Goal: Task Accomplishment & Management: Manage account settings

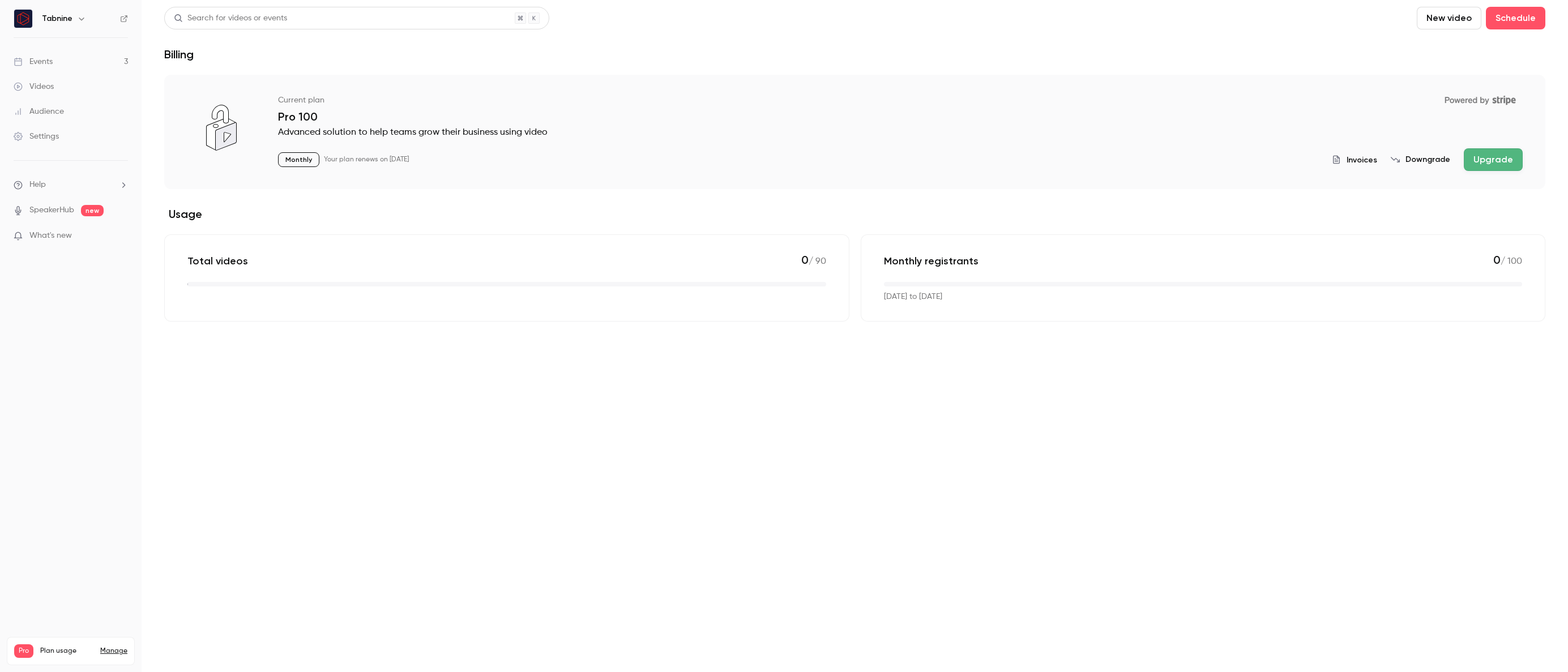
click at [35, 57] on div "Events" at bounding box center [33, 61] width 39 height 11
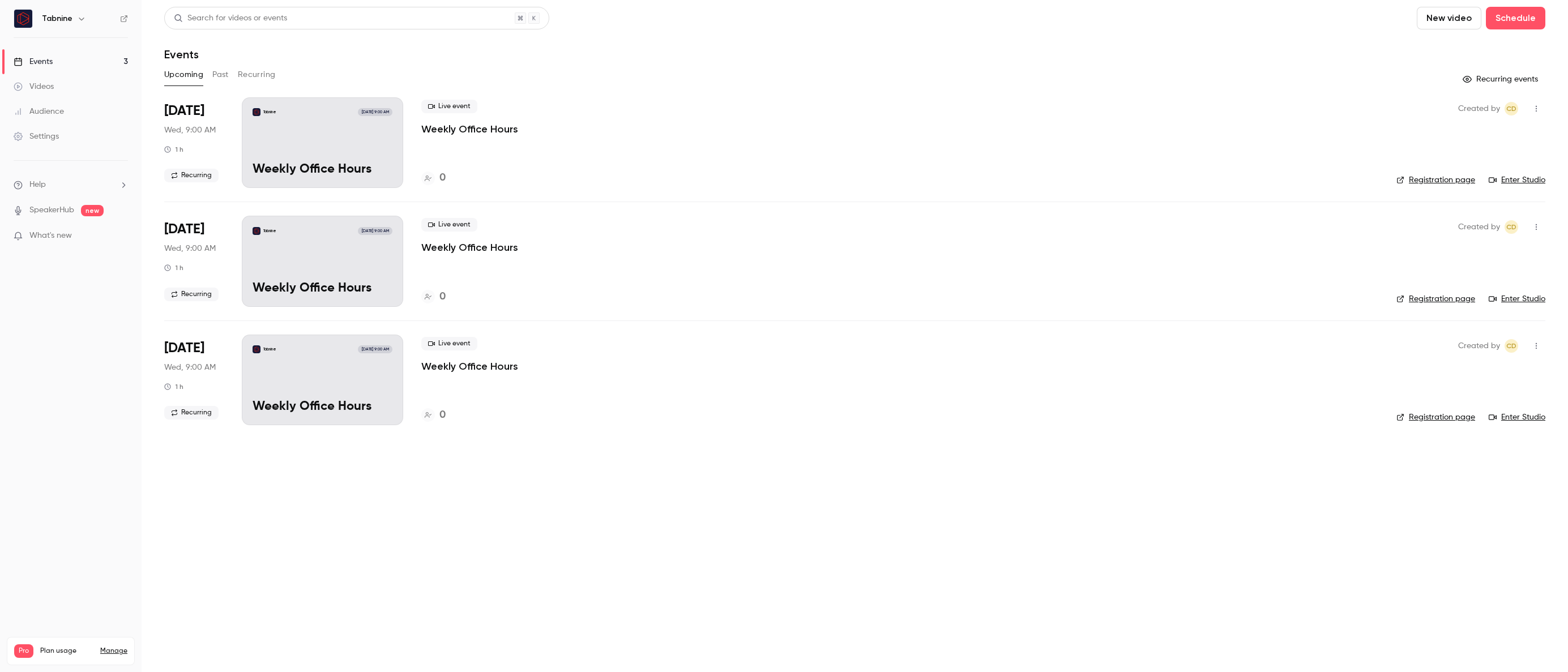
click at [263, 76] on button "Recurring" at bounding box center [256, 75] width 38 height 18
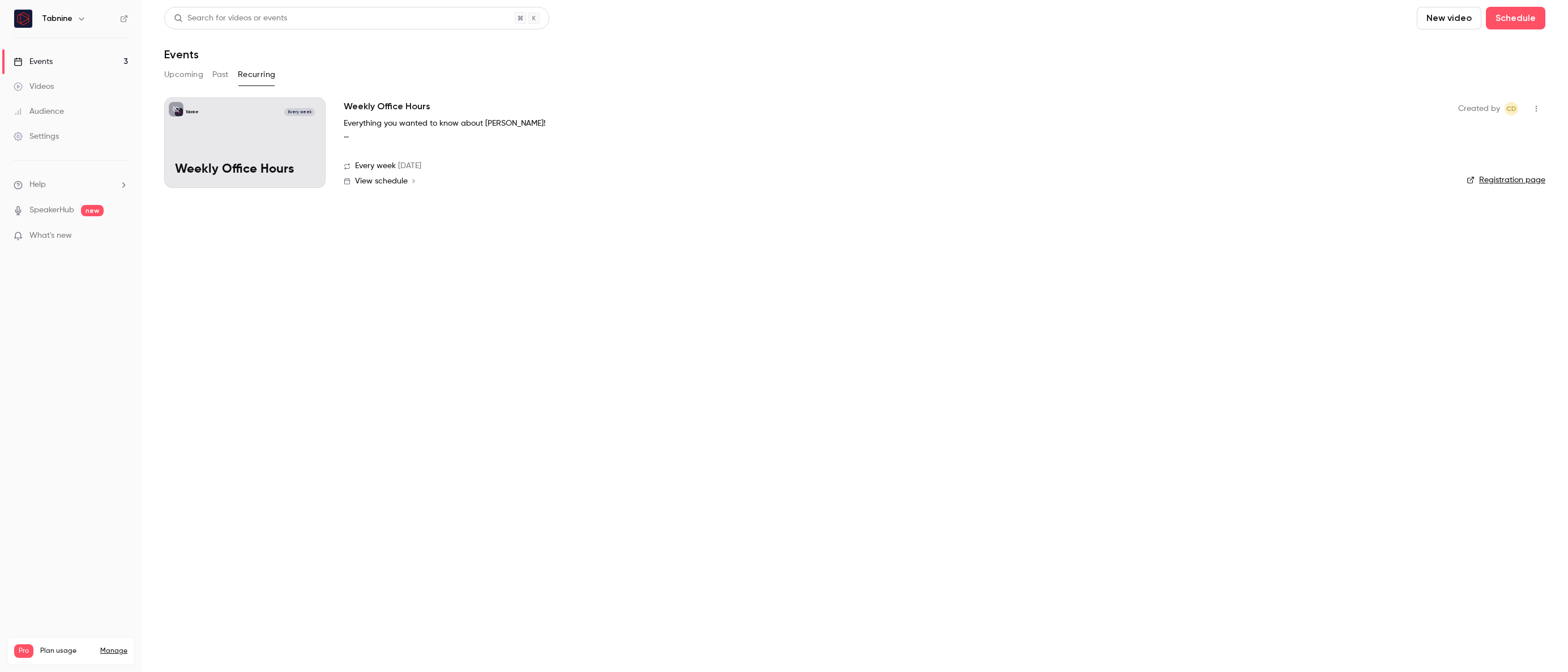
click at [1535, 105] on icon "button" at bounding box center [1536, 108] width 9 height 8
click at [1149, 171] on div at bounding box center [784, 336] width 1568 height 672
click at [1454, 25] on button "New video" at bounding box center [1449, 18] width 64 height 22
click at [813, 180] on div at bounding box center [784, 336] width 1568 height 672
click at [86, 238] on p "What's new" at bounding box center [61, 235] width 96 height 12
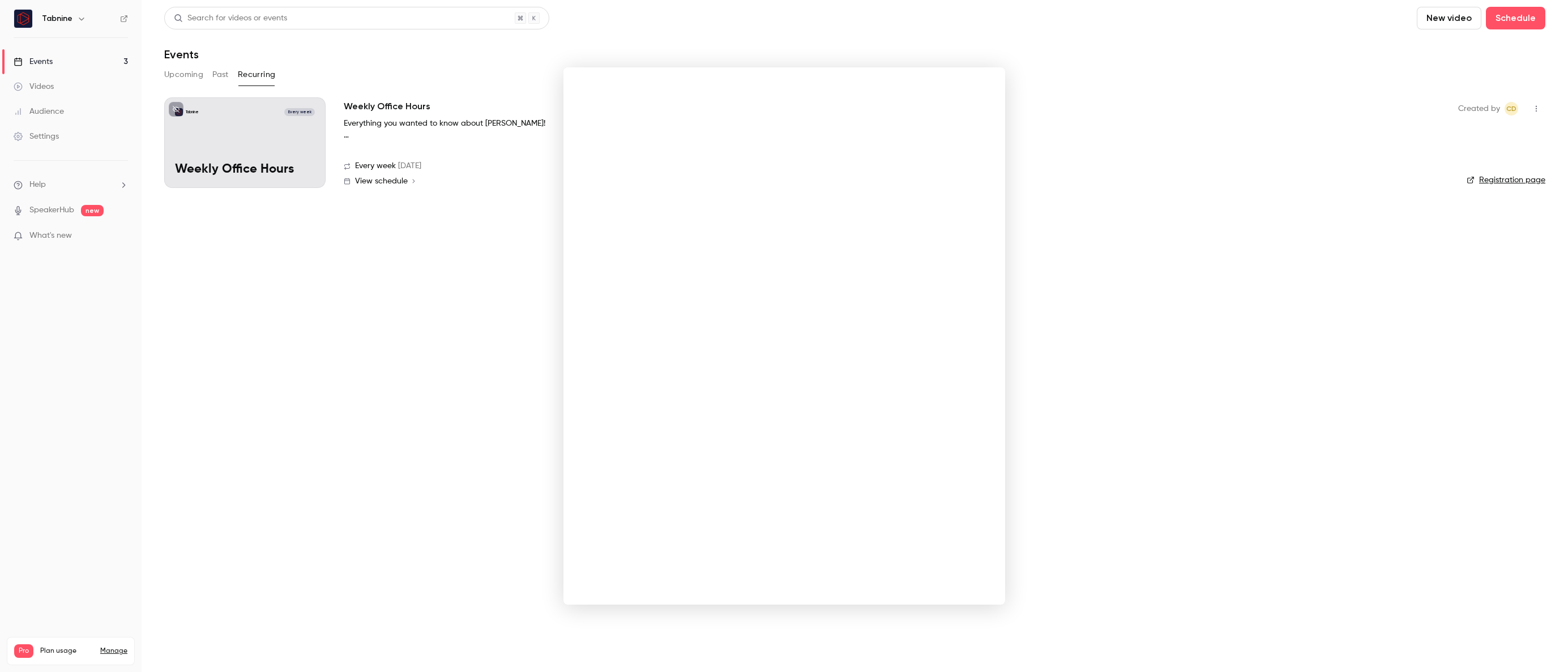
click at [355, 249] on div at bounding box center [784, 336] width 1568 height 672
click at [224, 150] on div "Tabnine Every week Weekly Office Hours" at bounding box center [245, 143] width 161 height 91
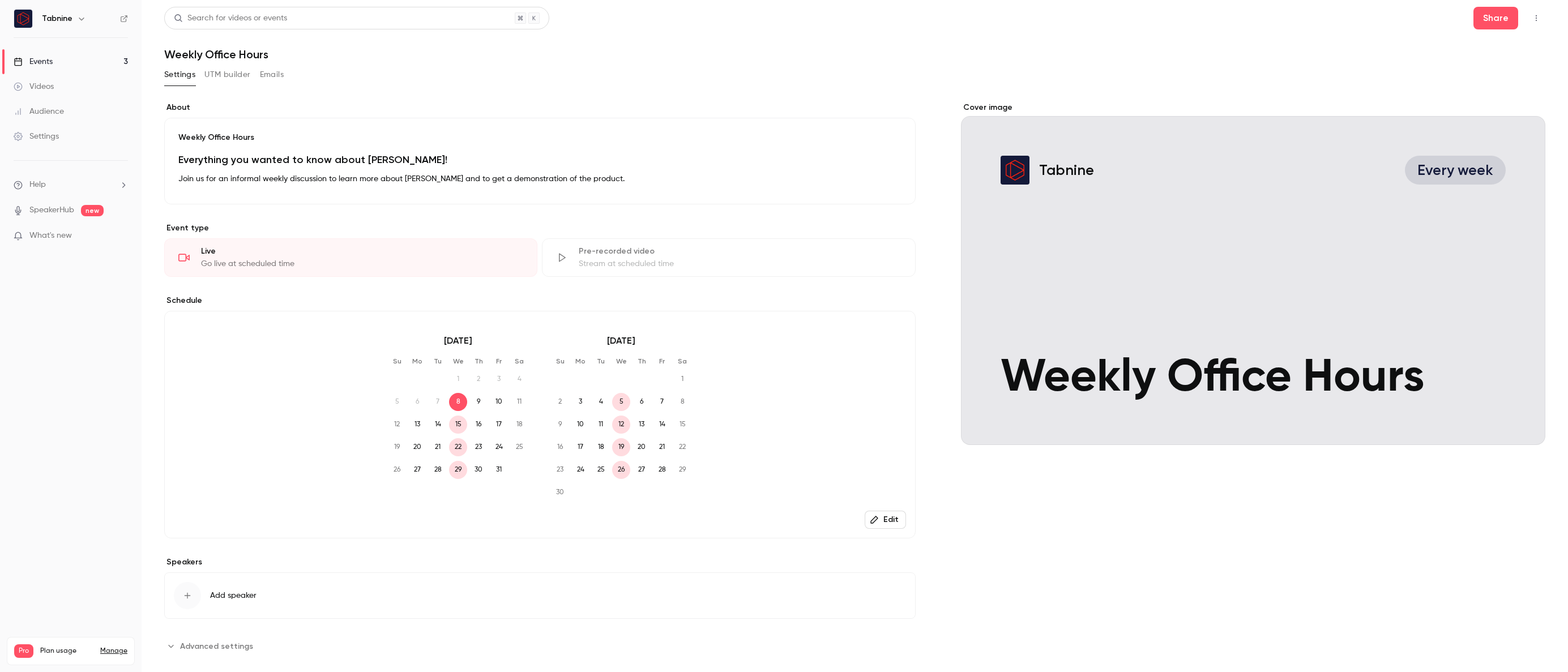
scroll to position [17, 0]
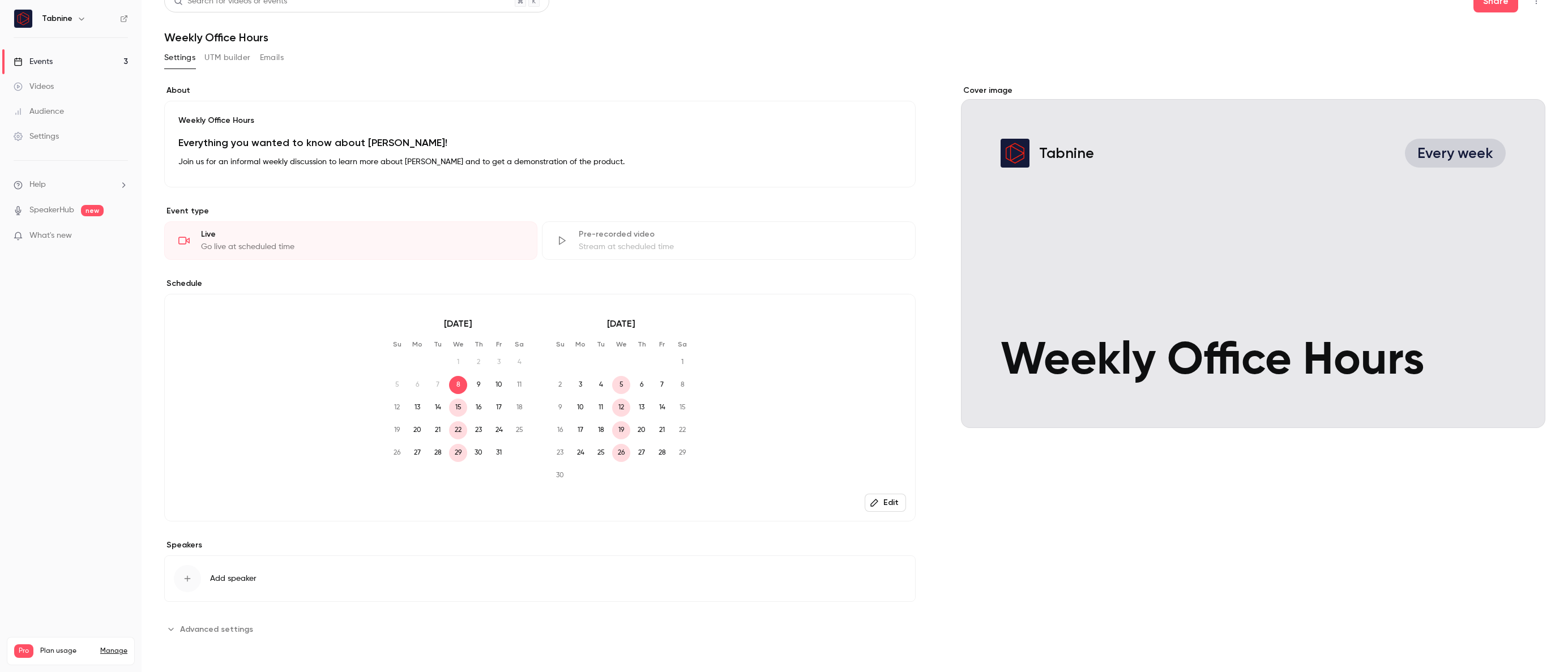
click at [885, 165] on button "Edit" at bounding box center [881, 165] width 41 height 18
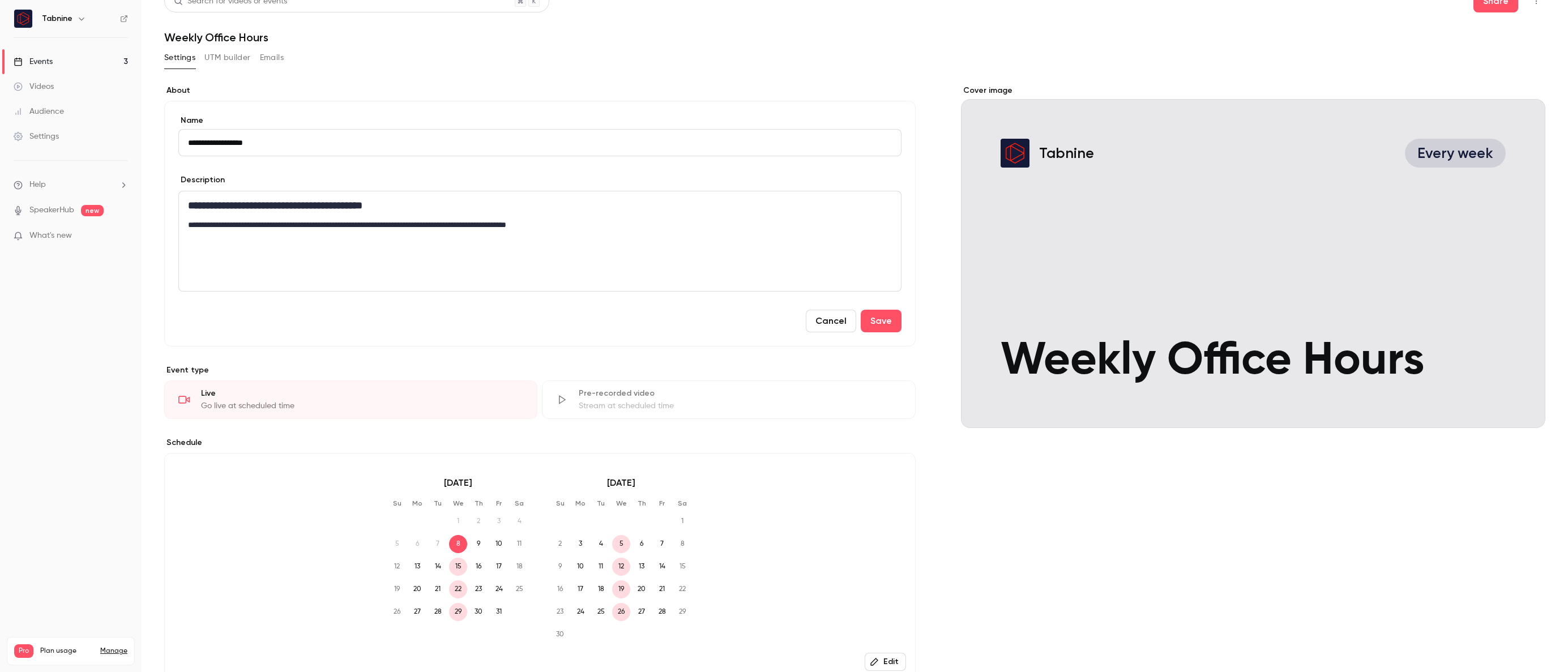
scroll to position [176, 0]
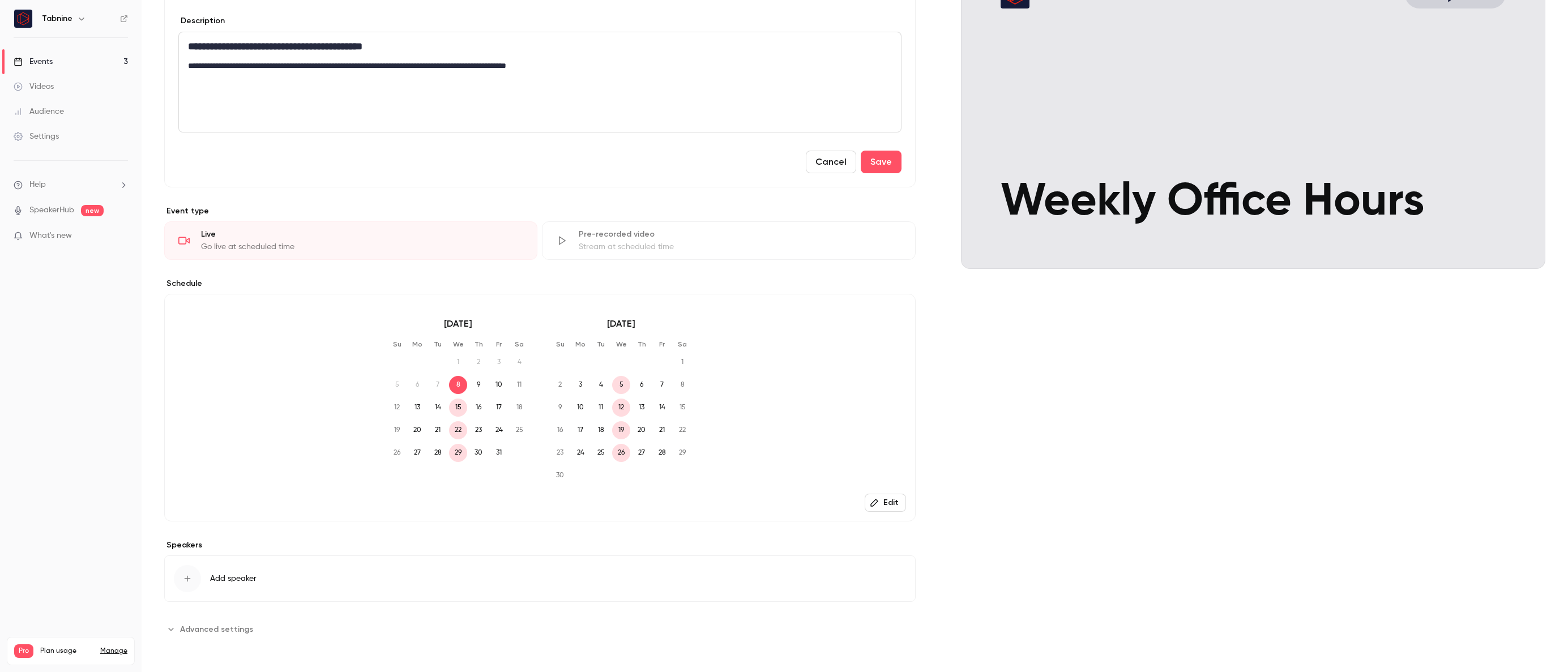
click at [885, 499] on button "Edit" at bounding box center [885, 503] width 41 height 18
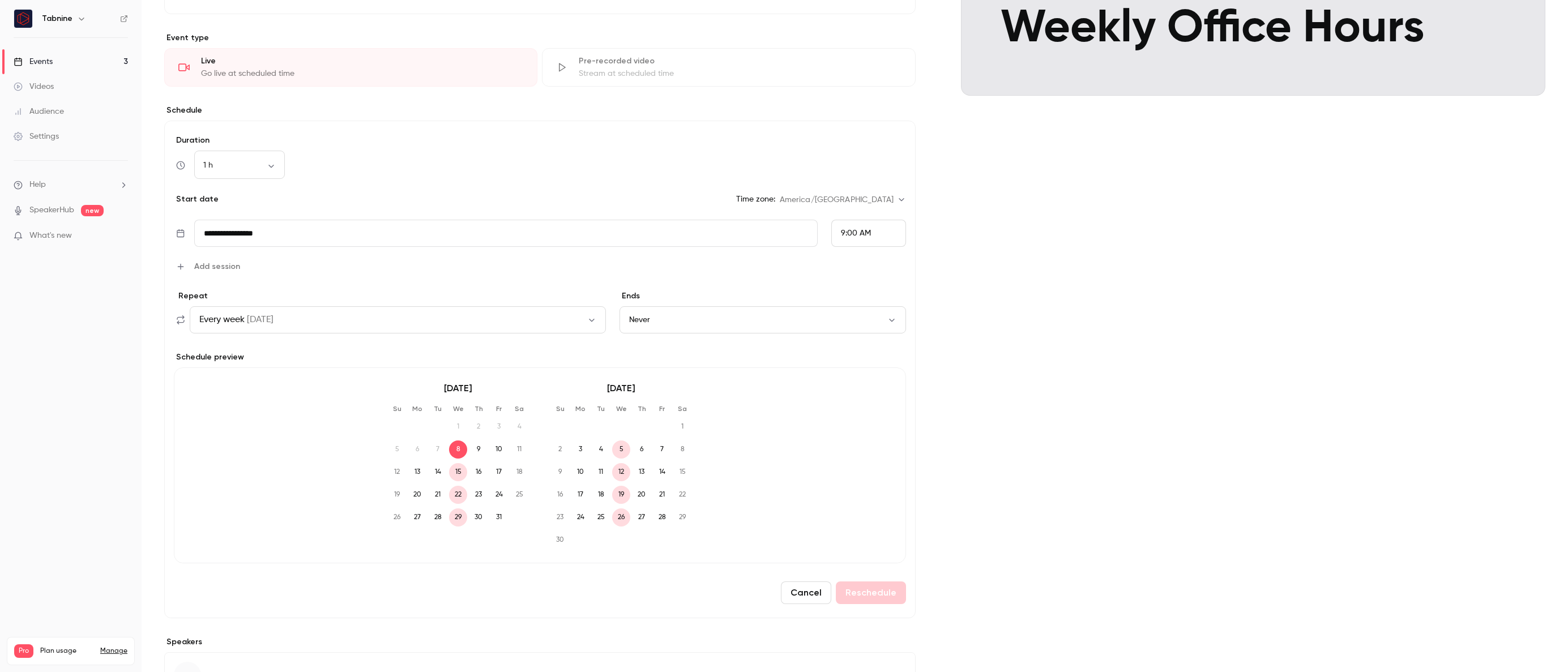
scroll to position [343, 0]
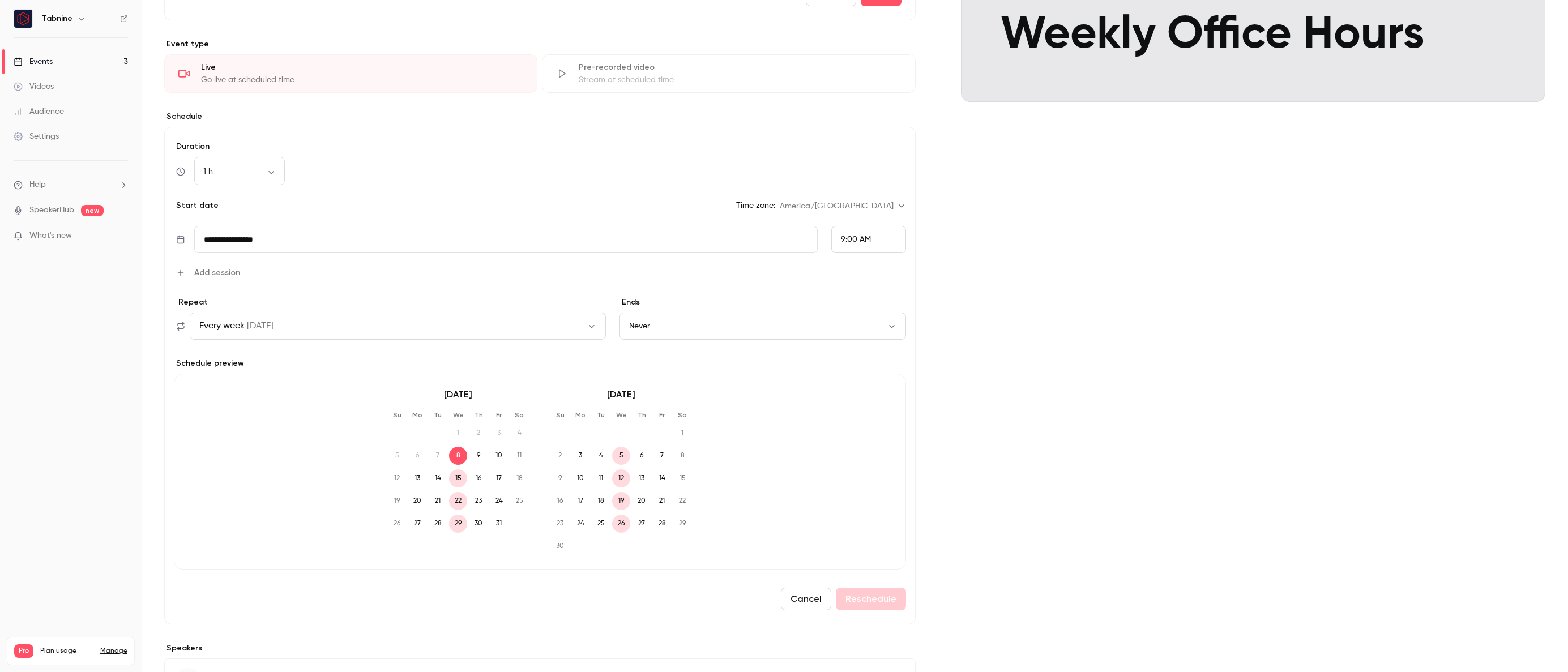
click at [360, 236] on input "**********" at bounding box center [506, 239] width 623 height 27
click at [270, 375] on button "15" at bounding box center [268, 378] width 20 height 20
type input "**********"
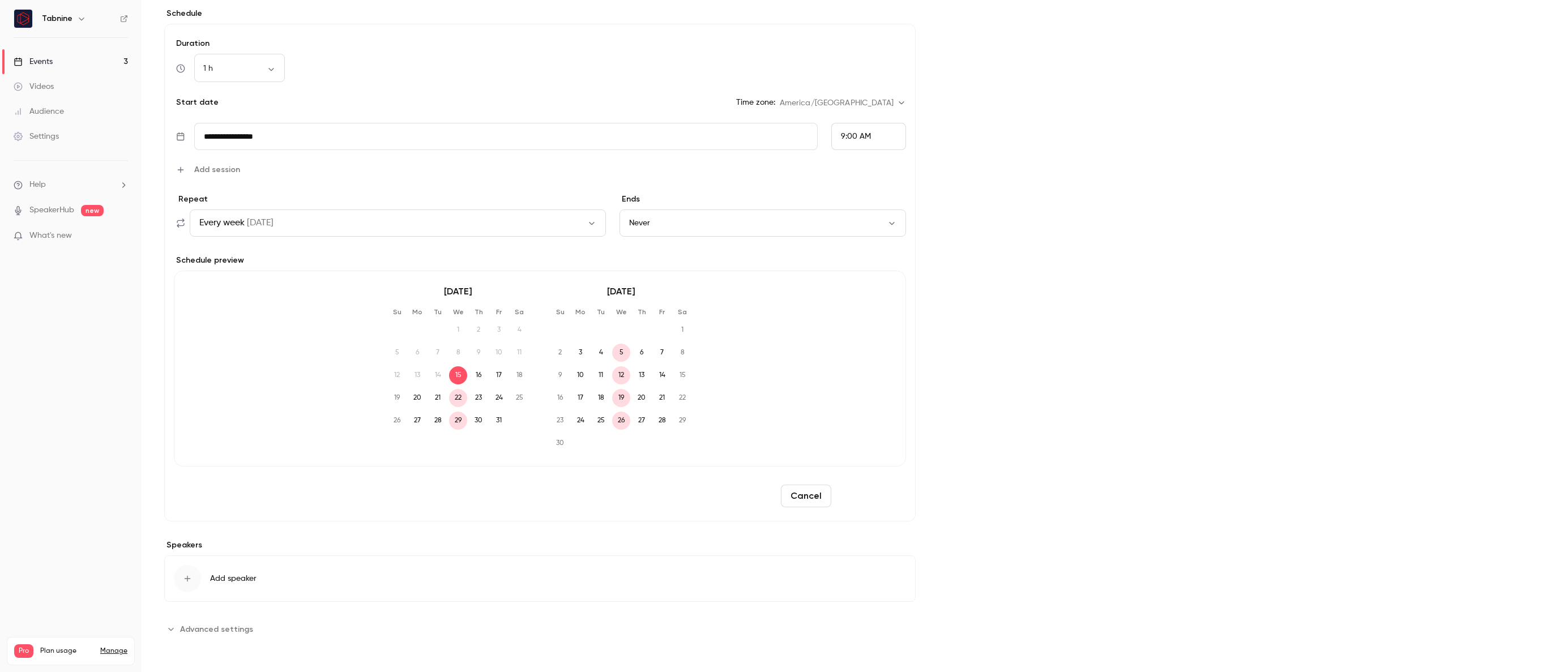
click at [873, 499] on button "Reschedule" at bounding box center [871, 496] width 70 height 22
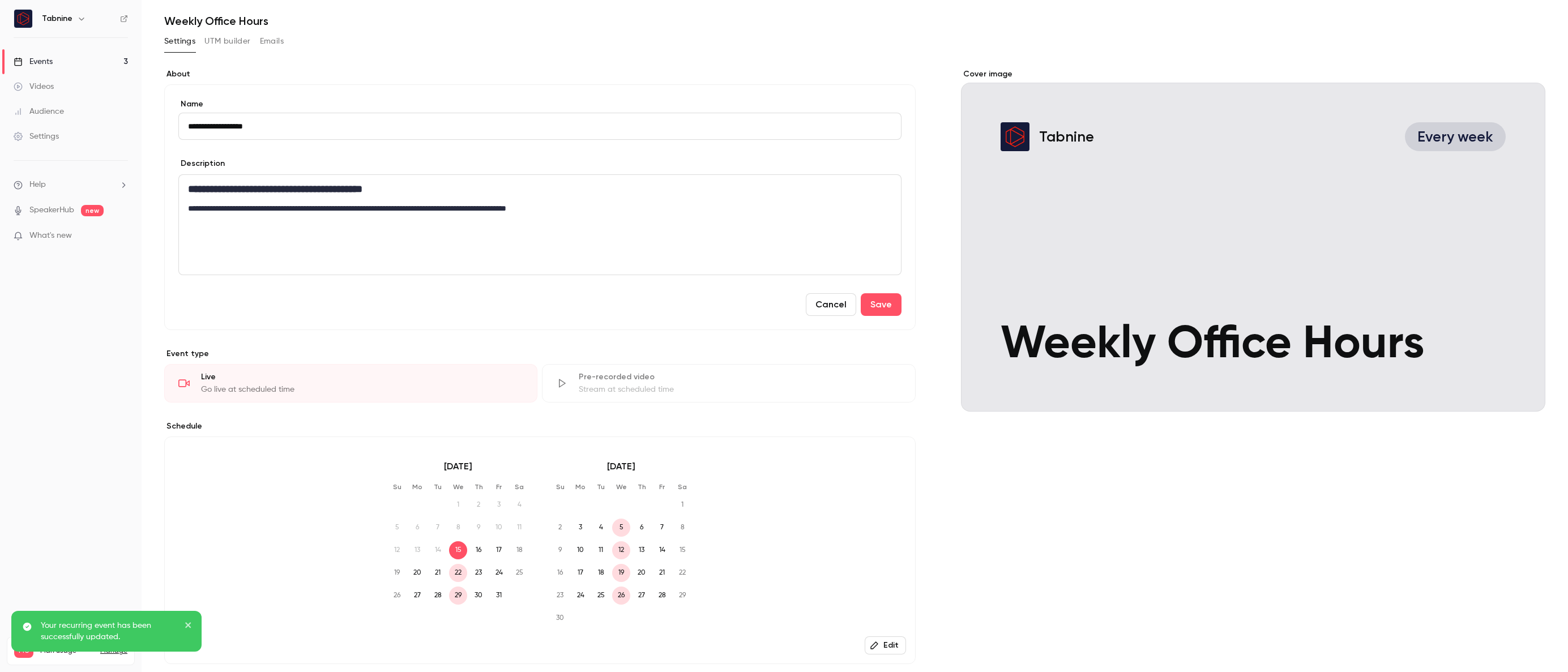
scroll to position [0, 0]
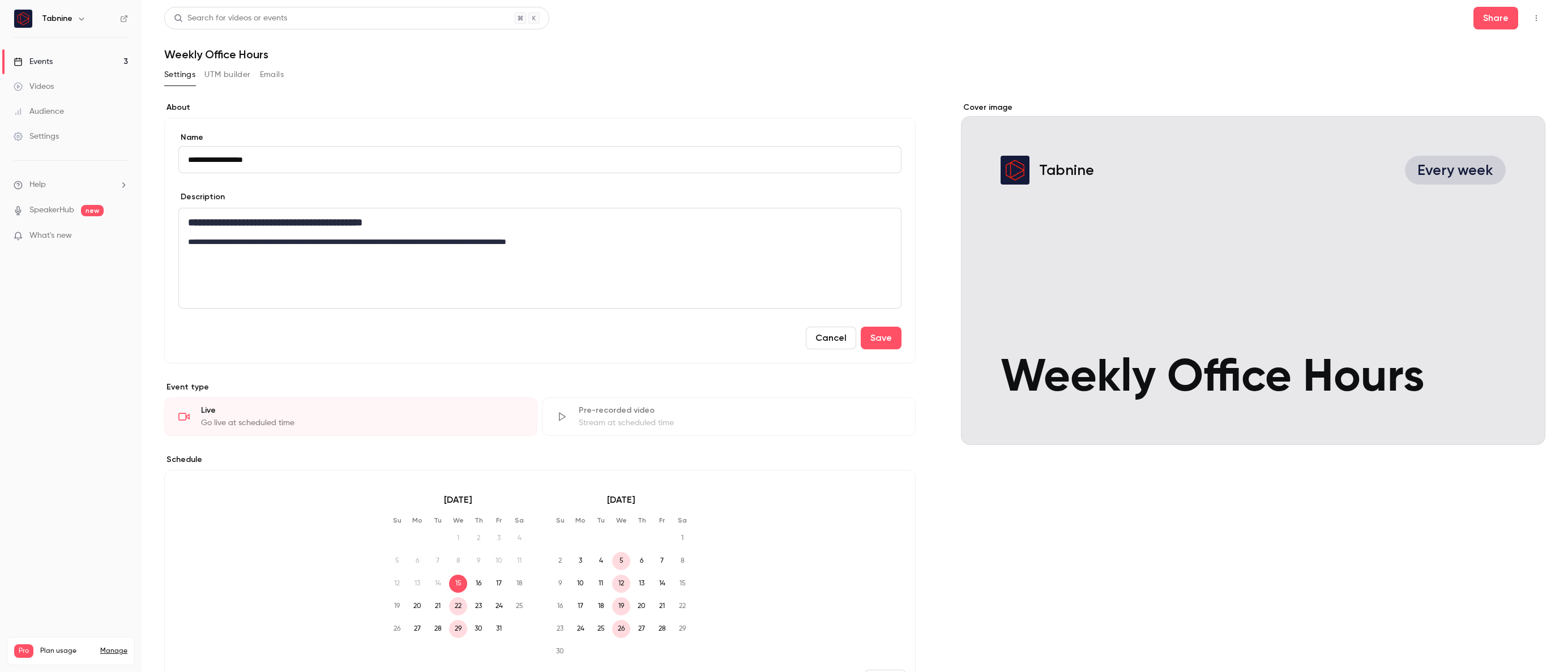
click at [274, 78] on button "Emails" at bounding box center [272, 75] width 24 height 18
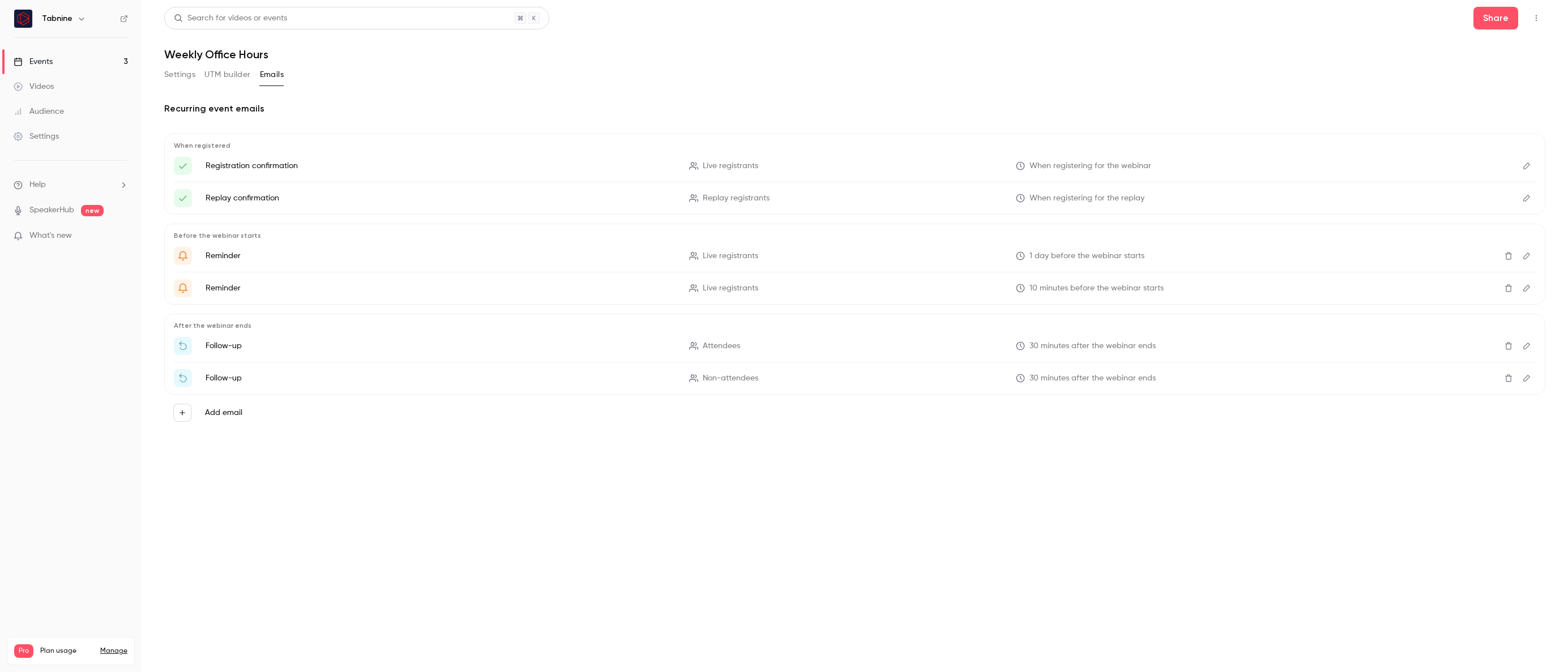
click at [171, 80] on button "Settings" at bounding box center [180, 75] width 31 height 18
